Goal: Information Seeking & Learning: Learn about a topic

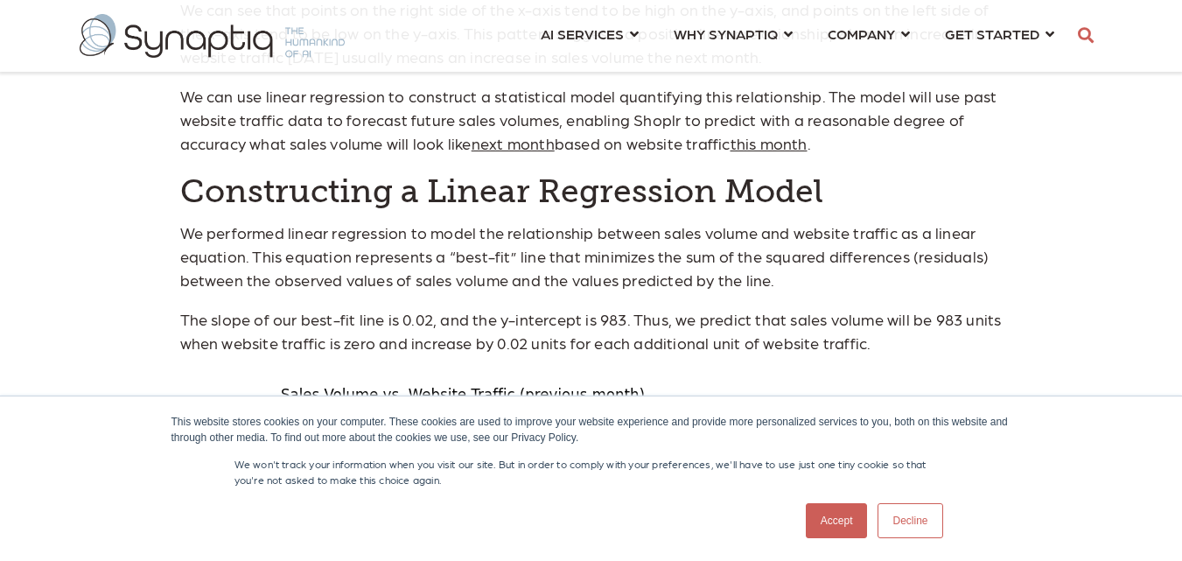
scroll to position [2073, 0]
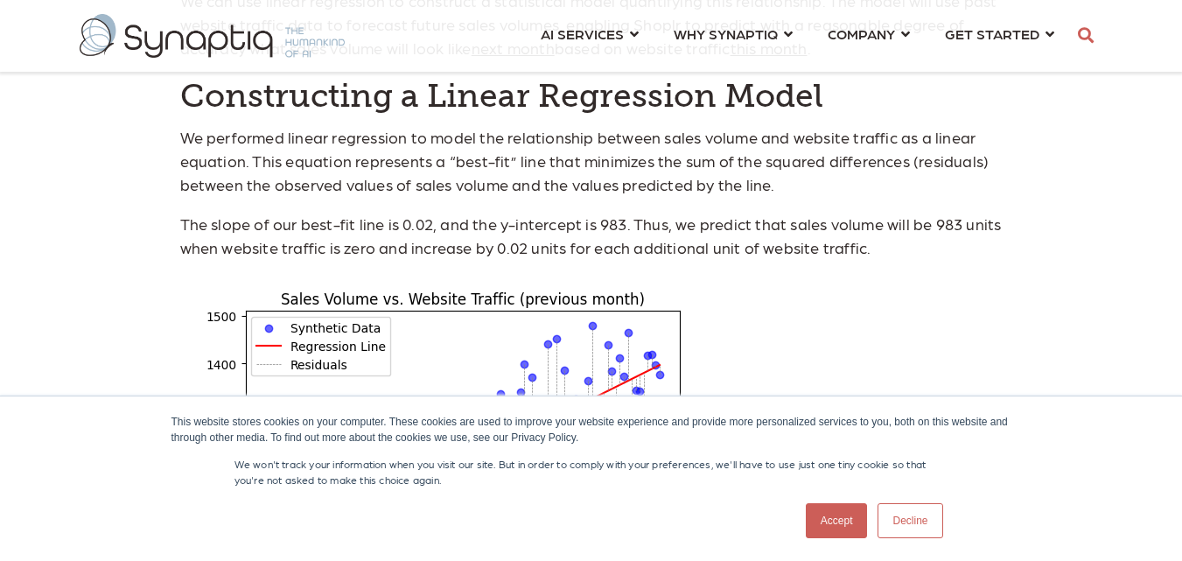
drag, startPoint x: 1195, startPoint y: 34, endPoint x: 1193, endPoint y: 204, distance: 169.8
